Goal: Task Accomplishment & Management: Complete application form

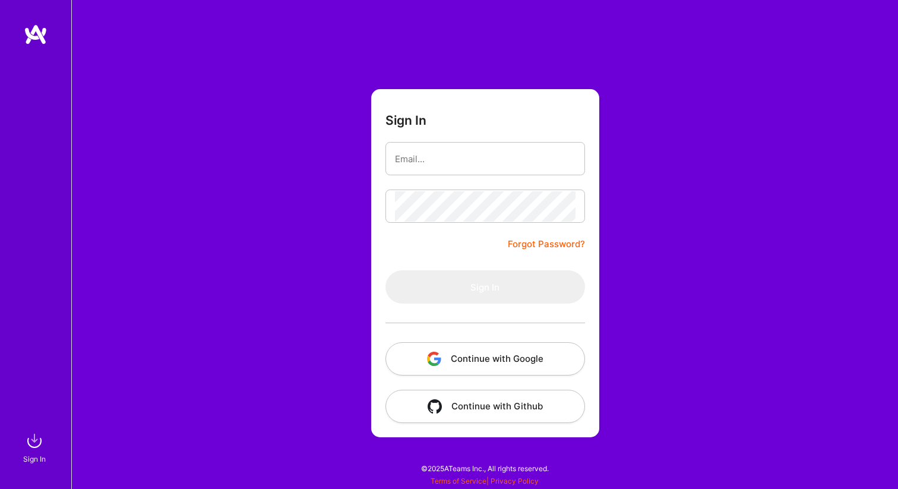
click at [455, 357] on button "Continue with Google" at bounding box center [486, 358] width 200 height 33
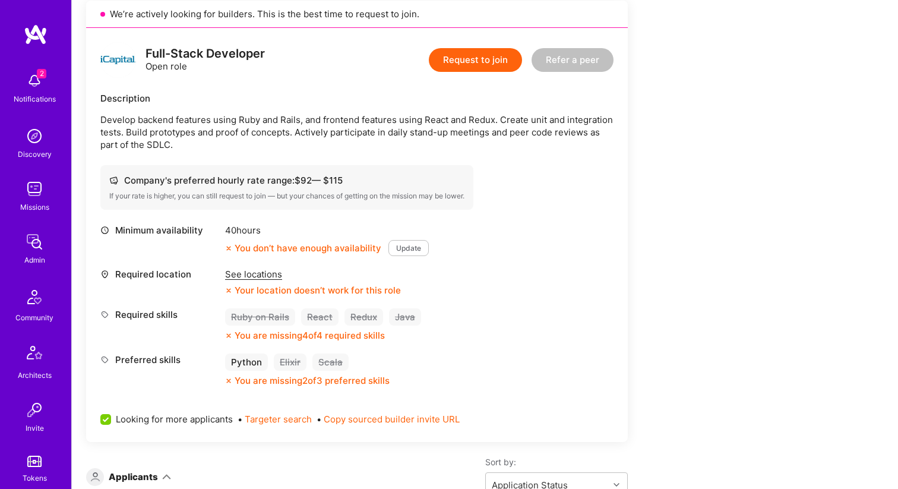
scroll to position [2, 0]
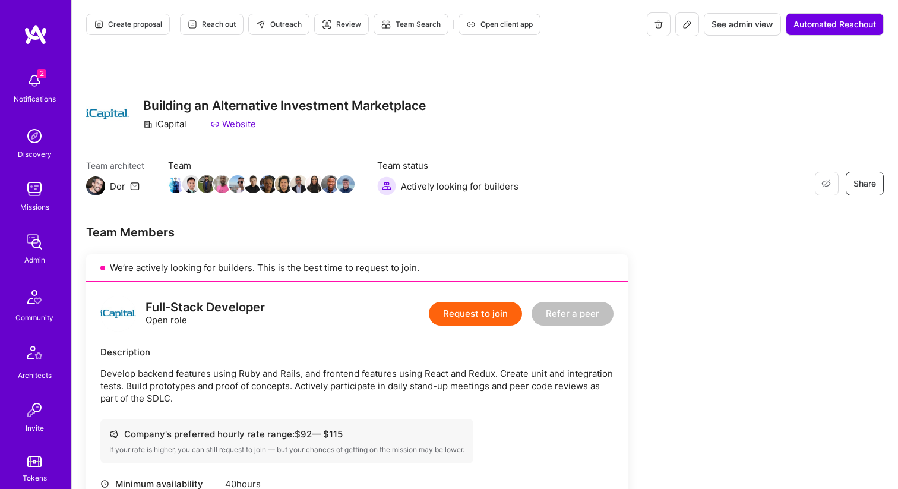
click at [450, 318] on button "Request to join" at bounding box center [475, 314] width 93 height 24
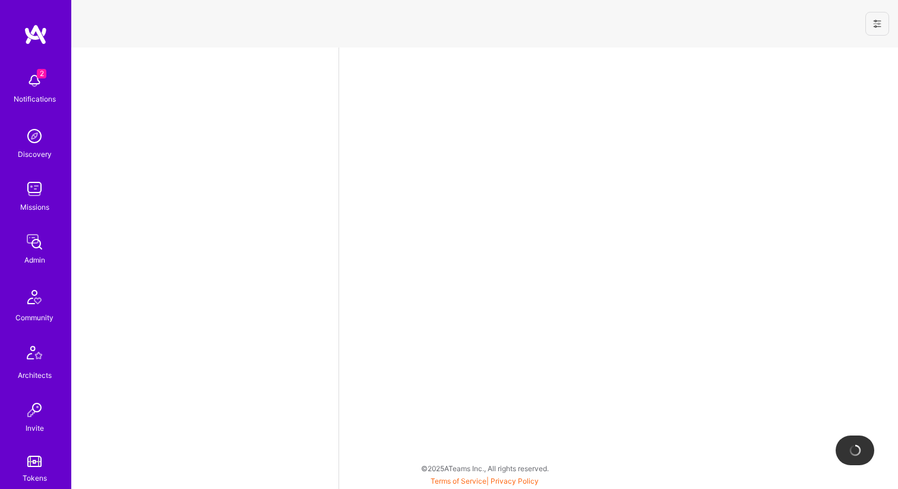
select select "NI"
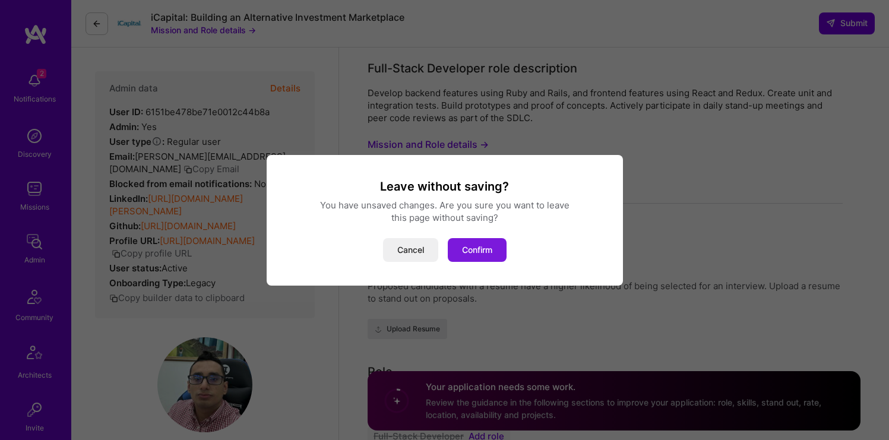
click at [477, 251] on button "Confirm" at bounding box center [477, 250] width 59 height 24
